Goal: Communication & Community: Share content

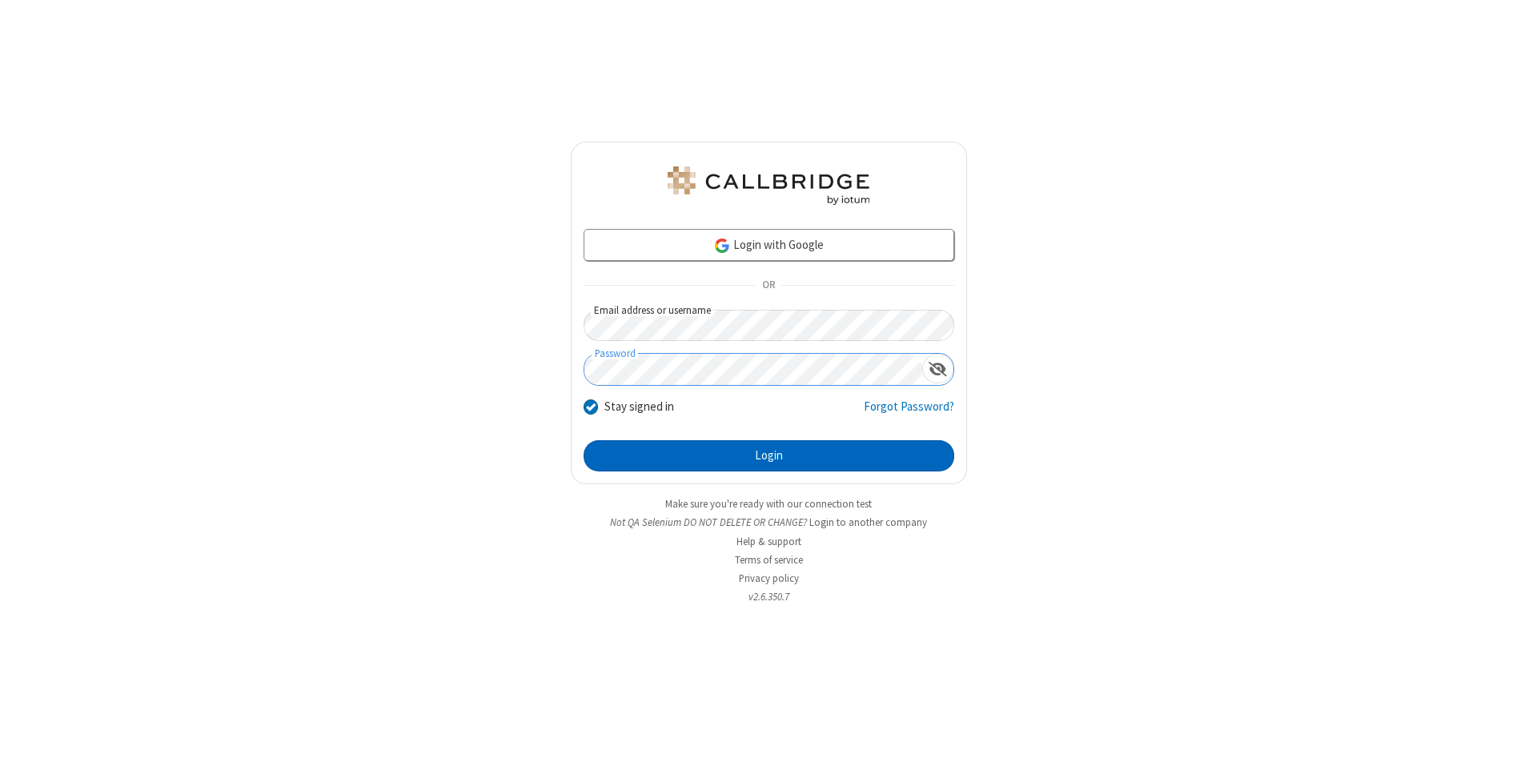
click at [769, 456] on button "Login" at bounding box center [769, 456] width 371 height 32
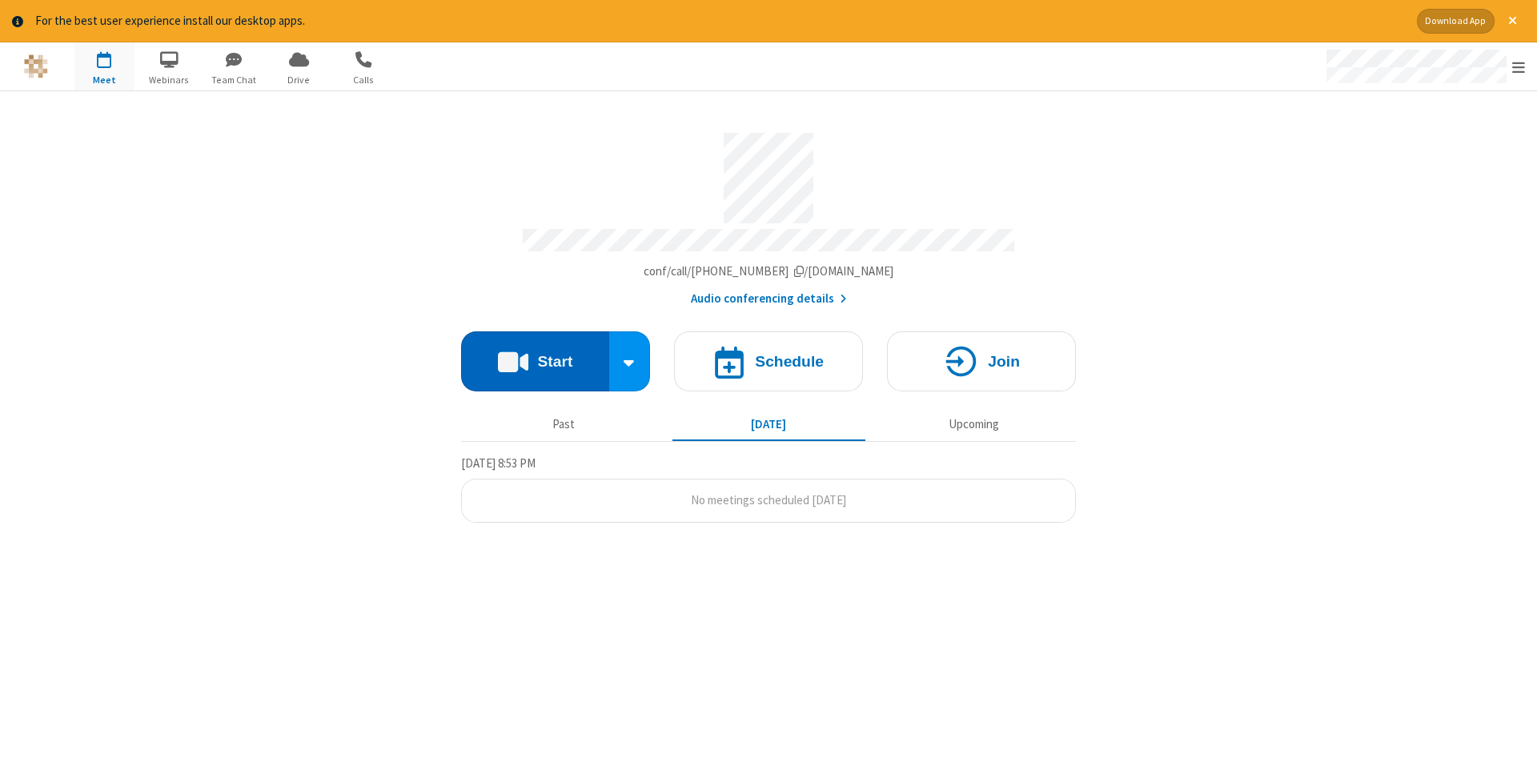
click at [535, 355] on button "Start" at bounding box center [535, 361] width 148 height 60
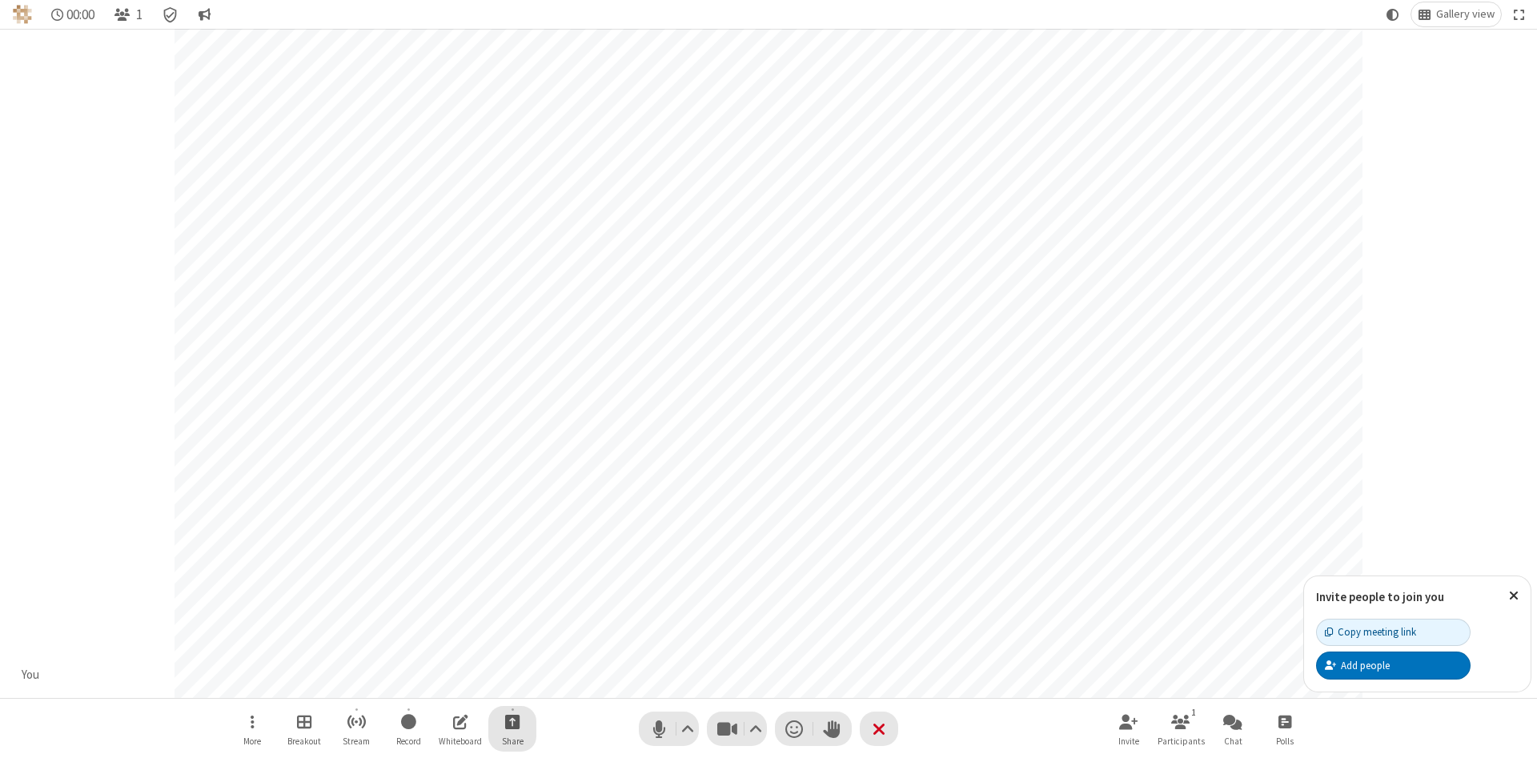
click at [512, 721] on span "Start sharing" at bounding box center [512, 722] width 15 height 20
click at [512, 624] on span "Share additional camera" at bounding box center [522, 627] width 118 height 14
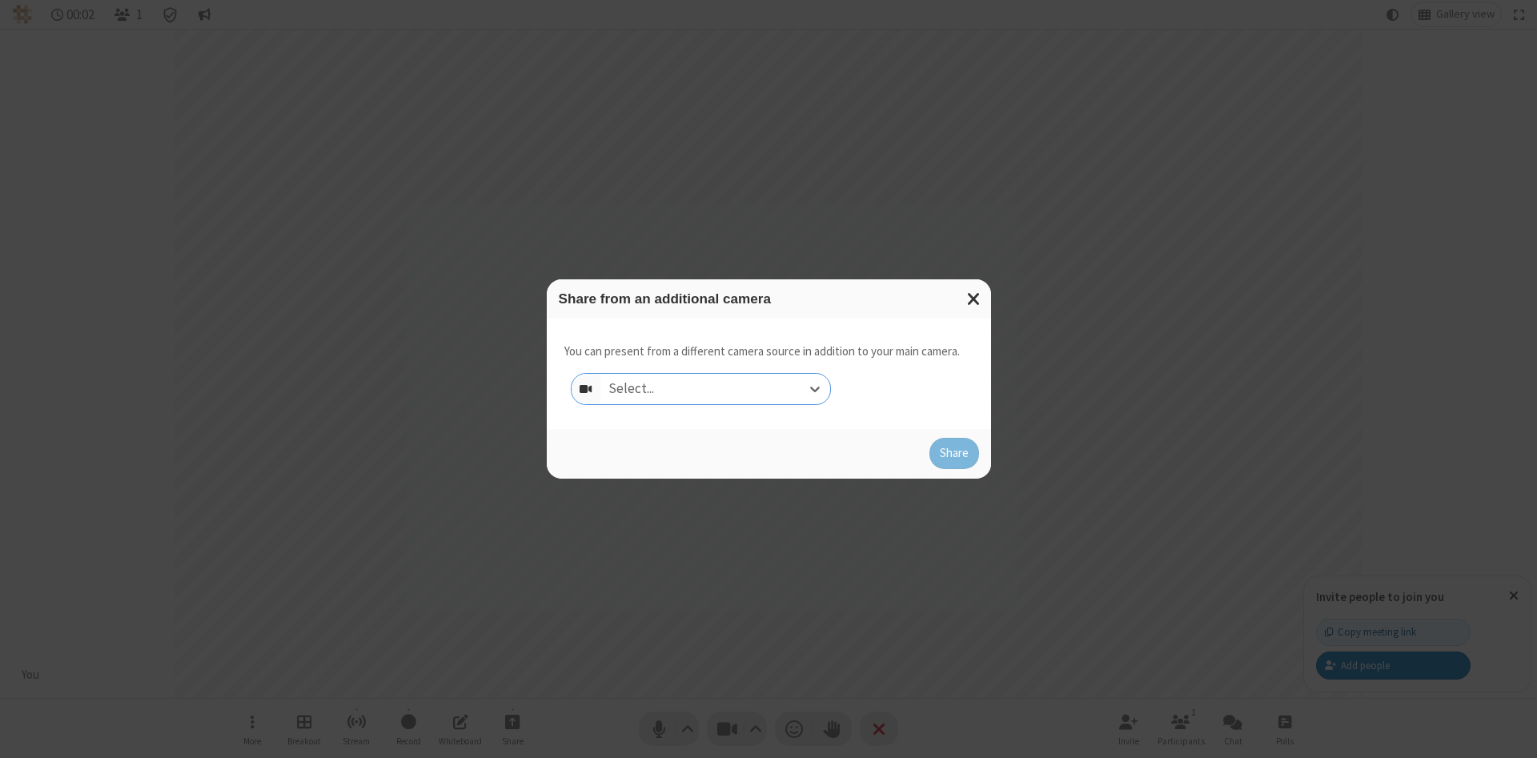
click at [715, 388] on div "Select..." at bounding box center [715, 389] width 230 height 30
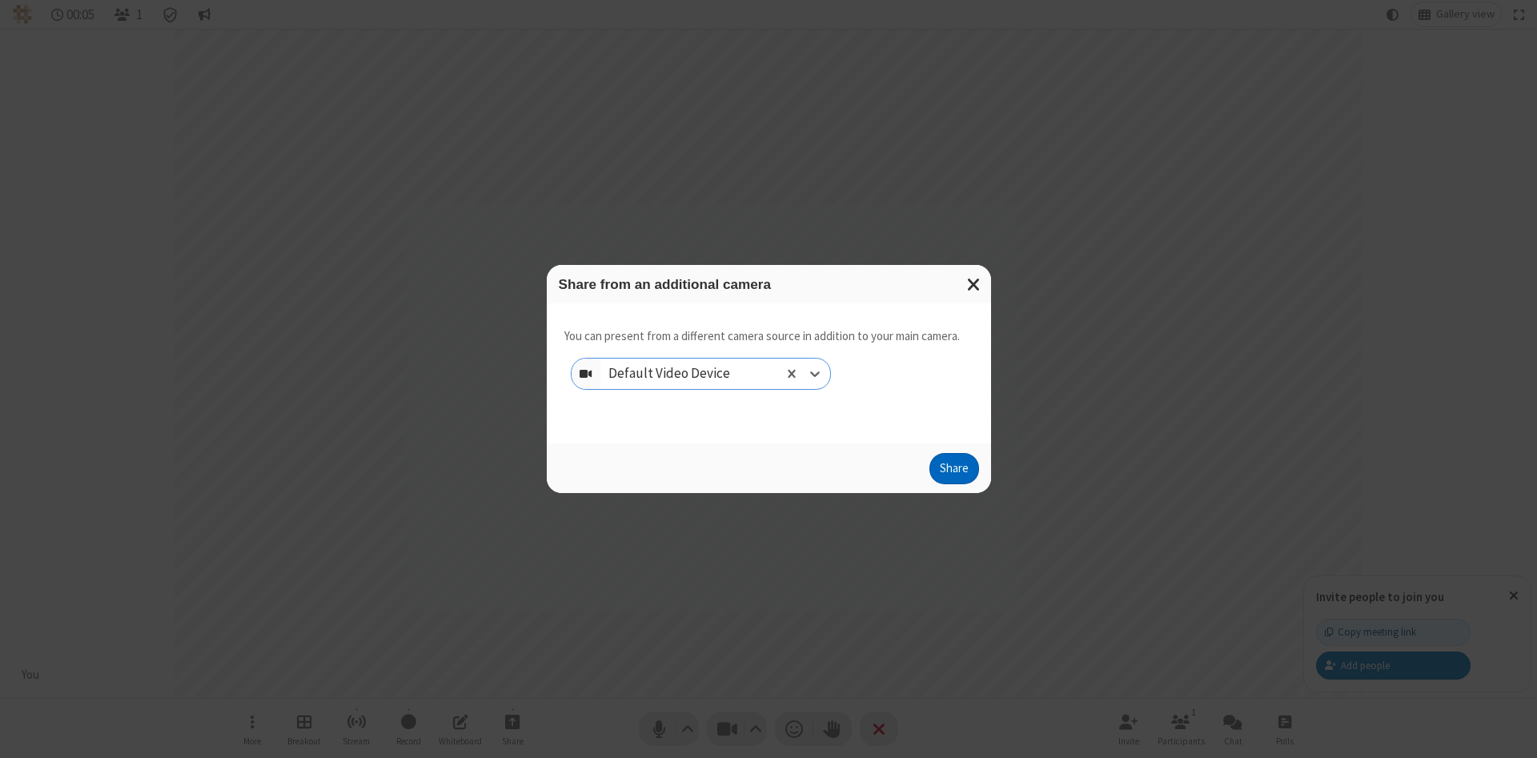
click at [953, 472] on button "Share" at bounding box center [954, 469] width 50 height 32
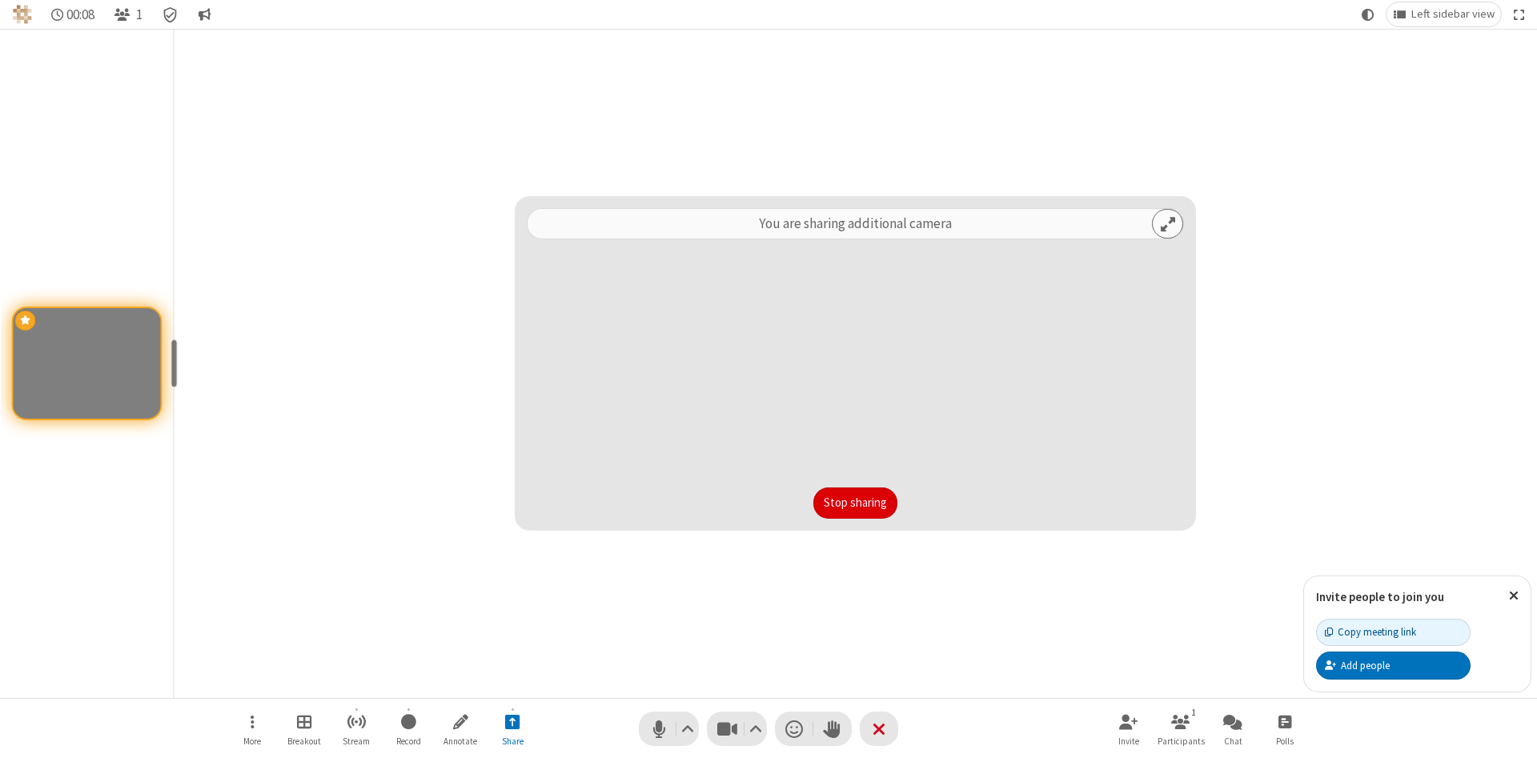
click at [855, 503] on button "Stop sharing" at bounding box center [855, 504] width 84 height 32
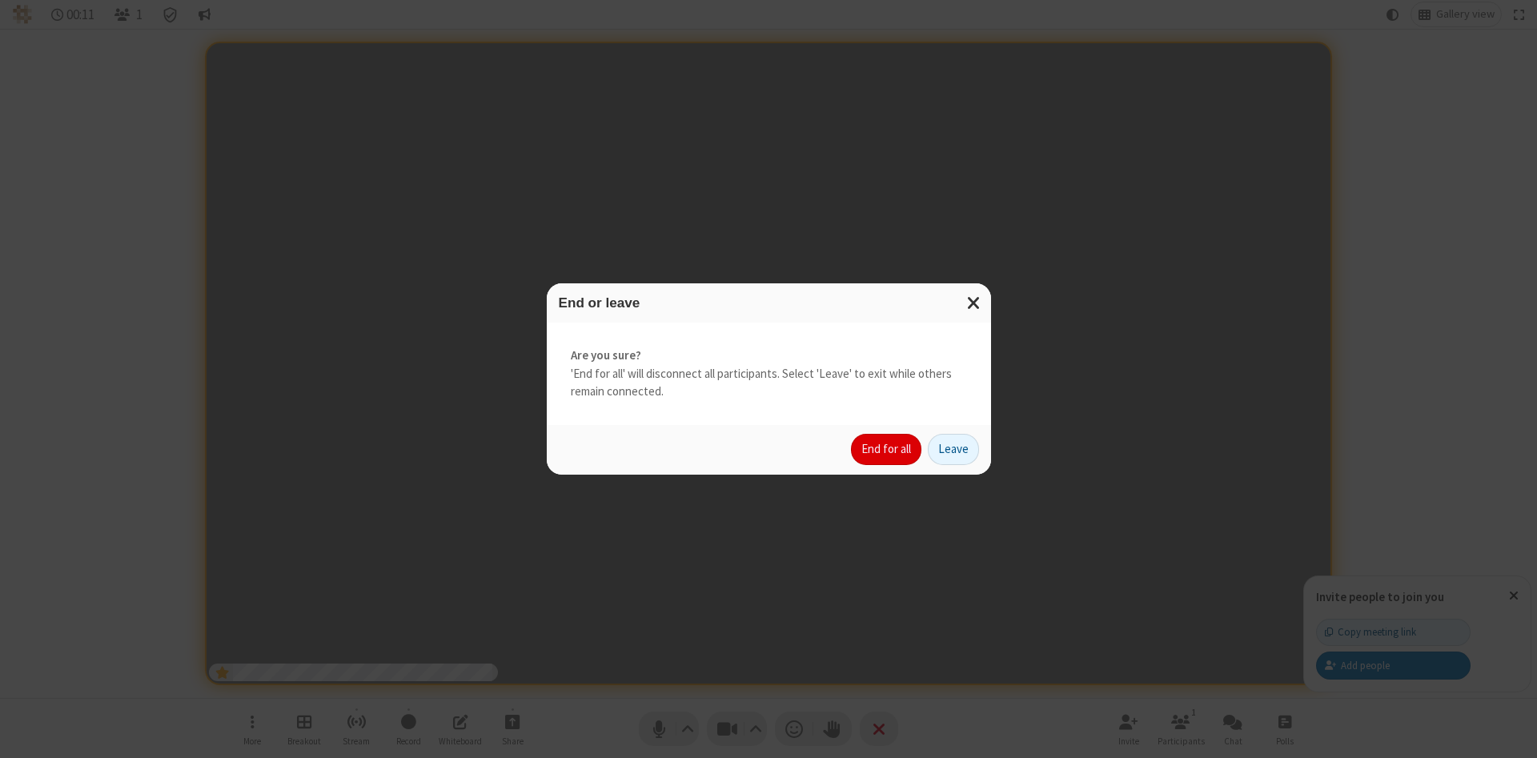
click at [887, 449] on button "End for all" at bounding box center [886, 450] width 70 height 32
